Goal: Task Accomplishment & Management: Use online tool/utility

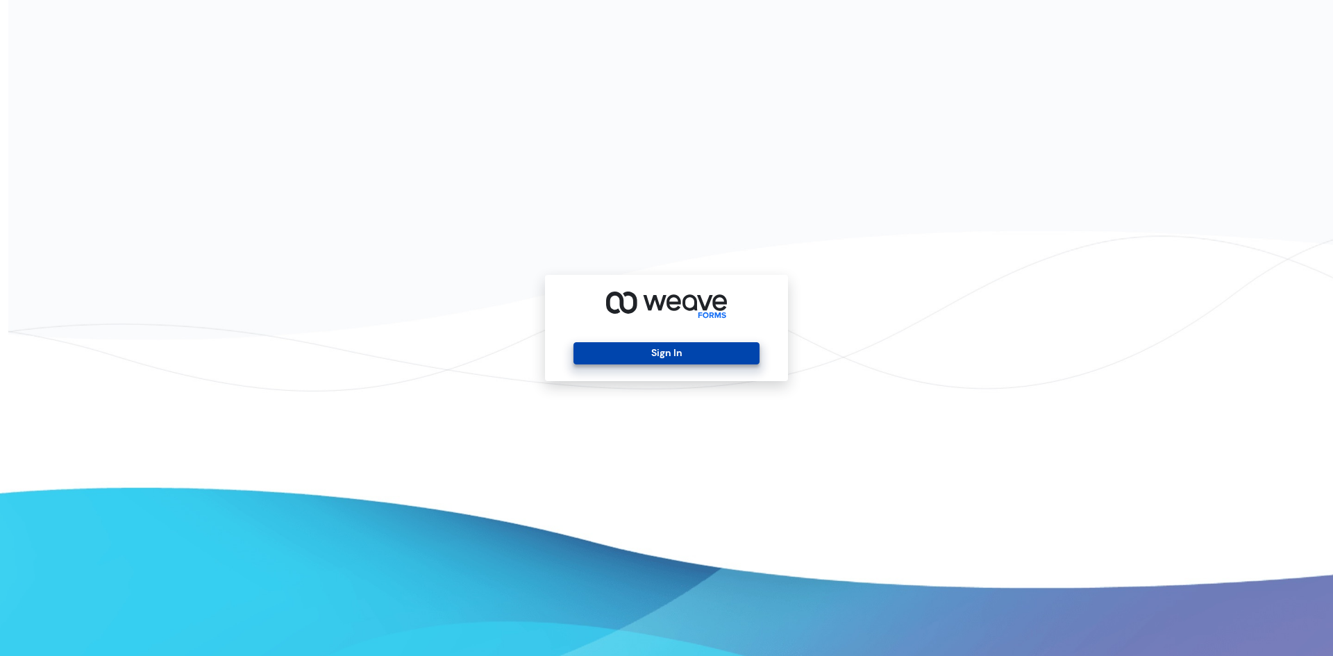
click at [603, 351] on button "Sign In" at bounding box center [665, 353] width 185 height 22
